Goal: Entertainment & Leisure: Consume media (video, audio)

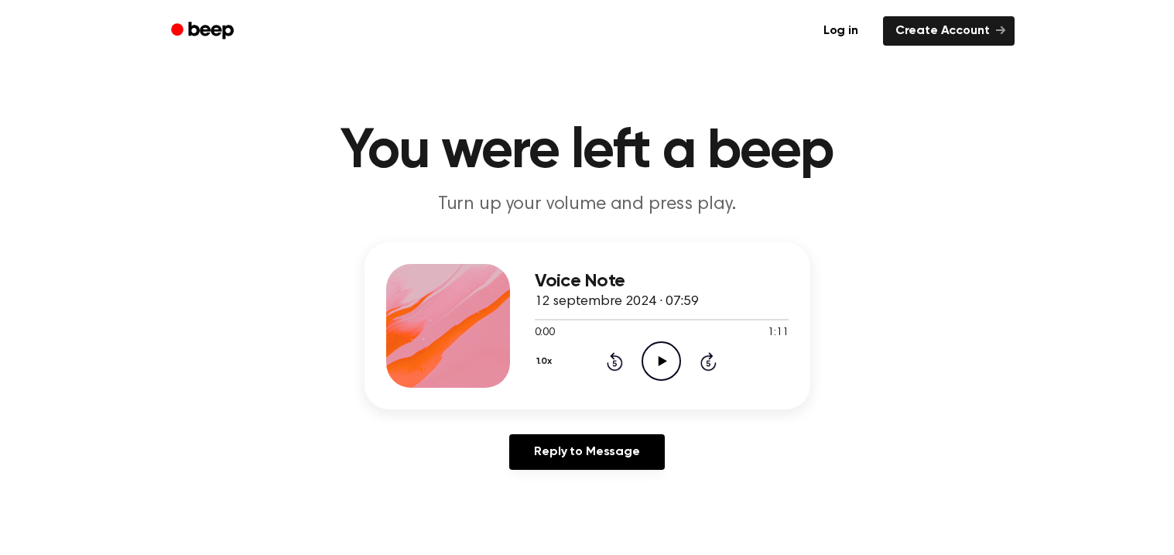
click at [668, 360] on icon "Play Audio" at bounding box center [660, 360] width 39 height 39
click at [666, 360] on icon "Pause Audio" at bounding box center [660, 360] width 39 height 39
click at [664, 362] on icon at bounding box center [662, 361] width 9 height 10
click at [616, 364] on icon at bounding box center [615, 363] width 4 height 6
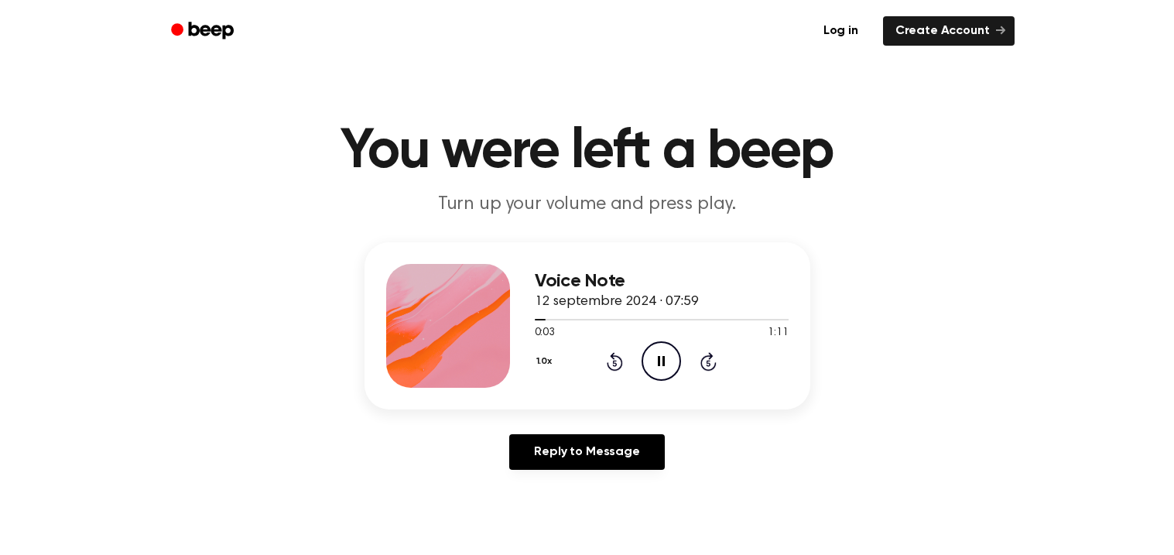
click at [659, 360] on icon at bounding box center [661, 361] width 7 height 10
click at [660, 364] on icon at bounding box center [662, 361] width 9 height 10
click at [660, 361] on icon "Pause Audio" at bounding box center [660, 360] width 39 height 39
click at [648, 363] on icon "Play Audio" at bounding box center [660, 360] width 39 height 39
click at [658, 366] on icon "Pause Audio" at bounding box center [660, 360] width 39 height 39
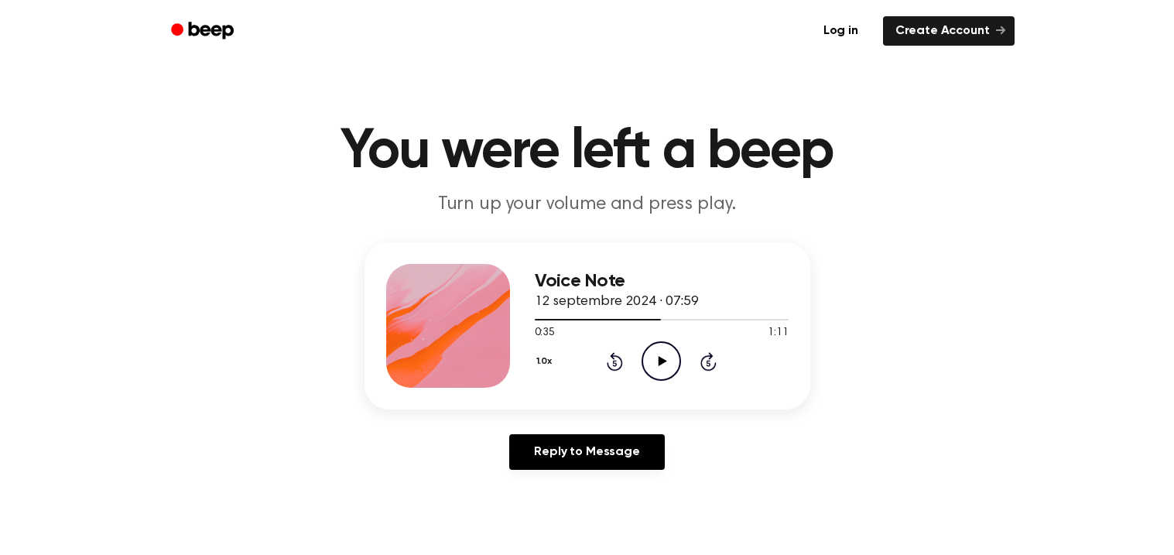
click at [665, 348] on icon "Play Audio" at bounding box center [660, 360] width 39 height 39
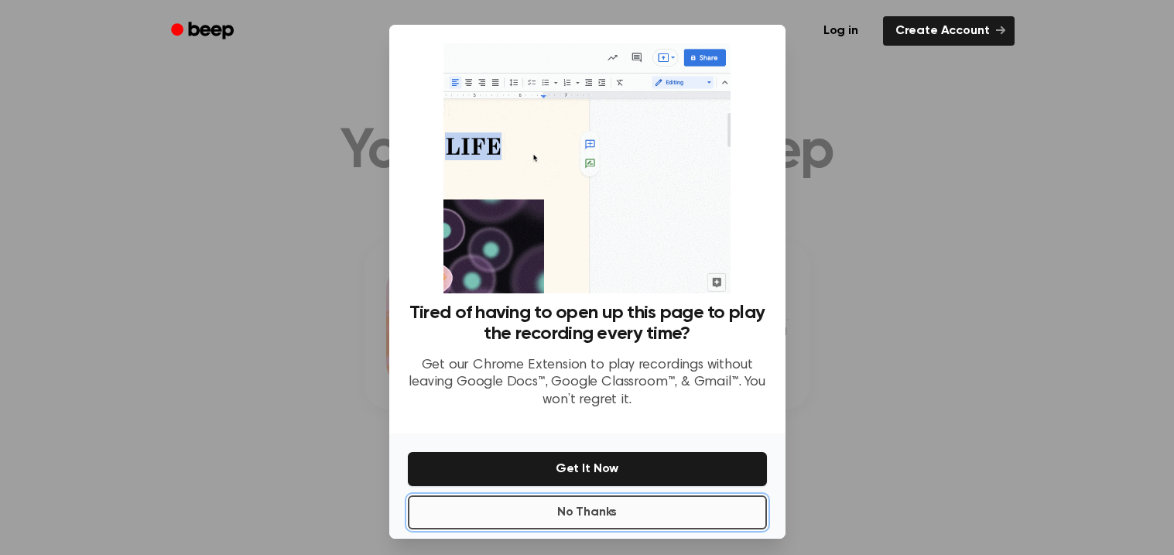
click at [660, 521] on button "No Thanks" at bounding box center [587, 512] width 359 height 34
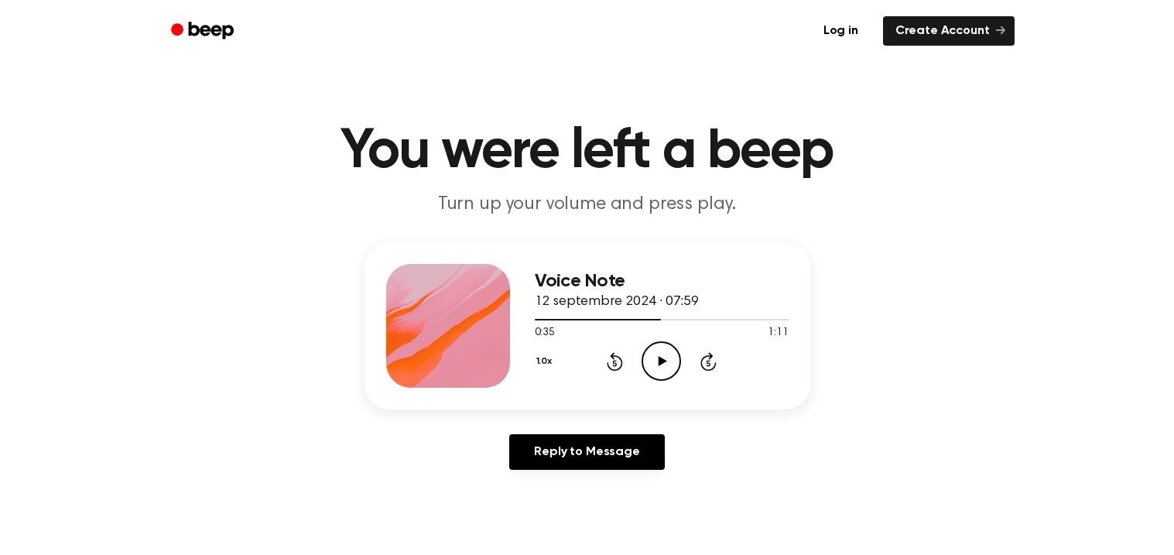
click at [658, 337] on div "0:35 1:11" at bounding box center [662, 333] width 254 height 16
click at [659, 342] on circle at bounding box center [661, 361] width 38 height 38
click at [659, 361] on icon at bounding box center [661, 361] width 7 height 10
click at [655, 381] on div "Voice Note 12 septembre 2024 · 07:59 0:48 1:11 Your browser does not support th…" at bounding box center [662, 326] width 254 height 124
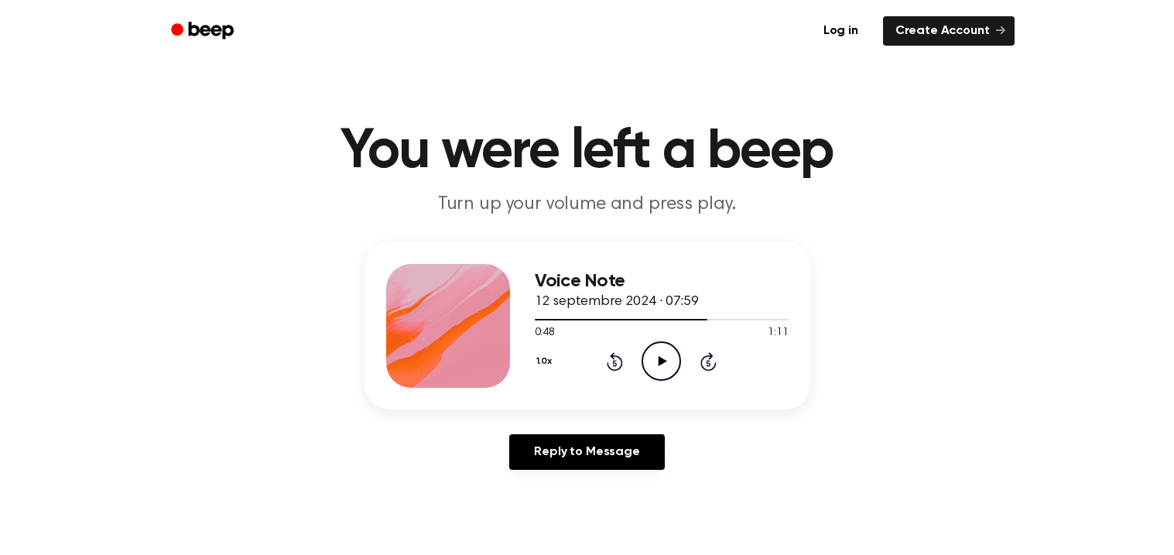
click at [656, 368] on icon "Play Audio" at bounding box center [660, 360] width 39 height 39
click at [648, 354] on icon "Pause Audio" at bounding box center [660, 360] width 39 height 39
click at [649, 372] on icon "Play Audio" at bounding box center [660, 360] width 39 height 39
click at [676, 351] on icon "Play Audio" at bounding box center [660, 360] width 39 height 39
click at [651, 368] on icon "Pause Audio" at bounding box center [660, 360] width 39 height 39
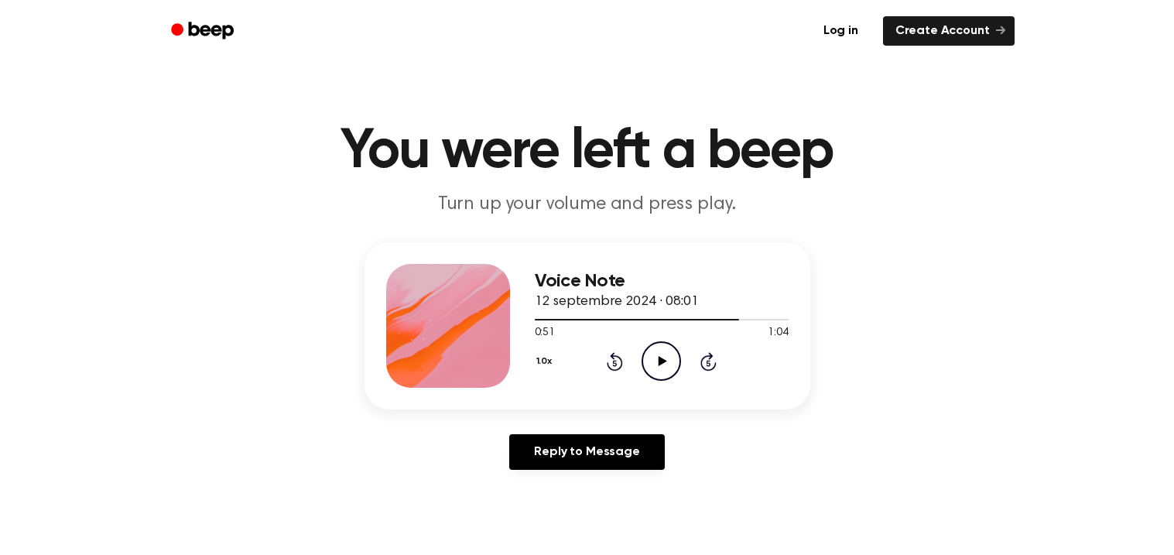
click at [665, 382] on div "Voice Note 12 septembre 2024 · 08:01 0:51 1:04 Your browser does not support th…" at bounding box center [662, 326] width 254 height 124
click at [659, 367] on icon "Play Audio" at bounding box center [660, 360] width 39 height 39
